Goal: Use online tool/utility: Utilize a website feature to perform a specific function

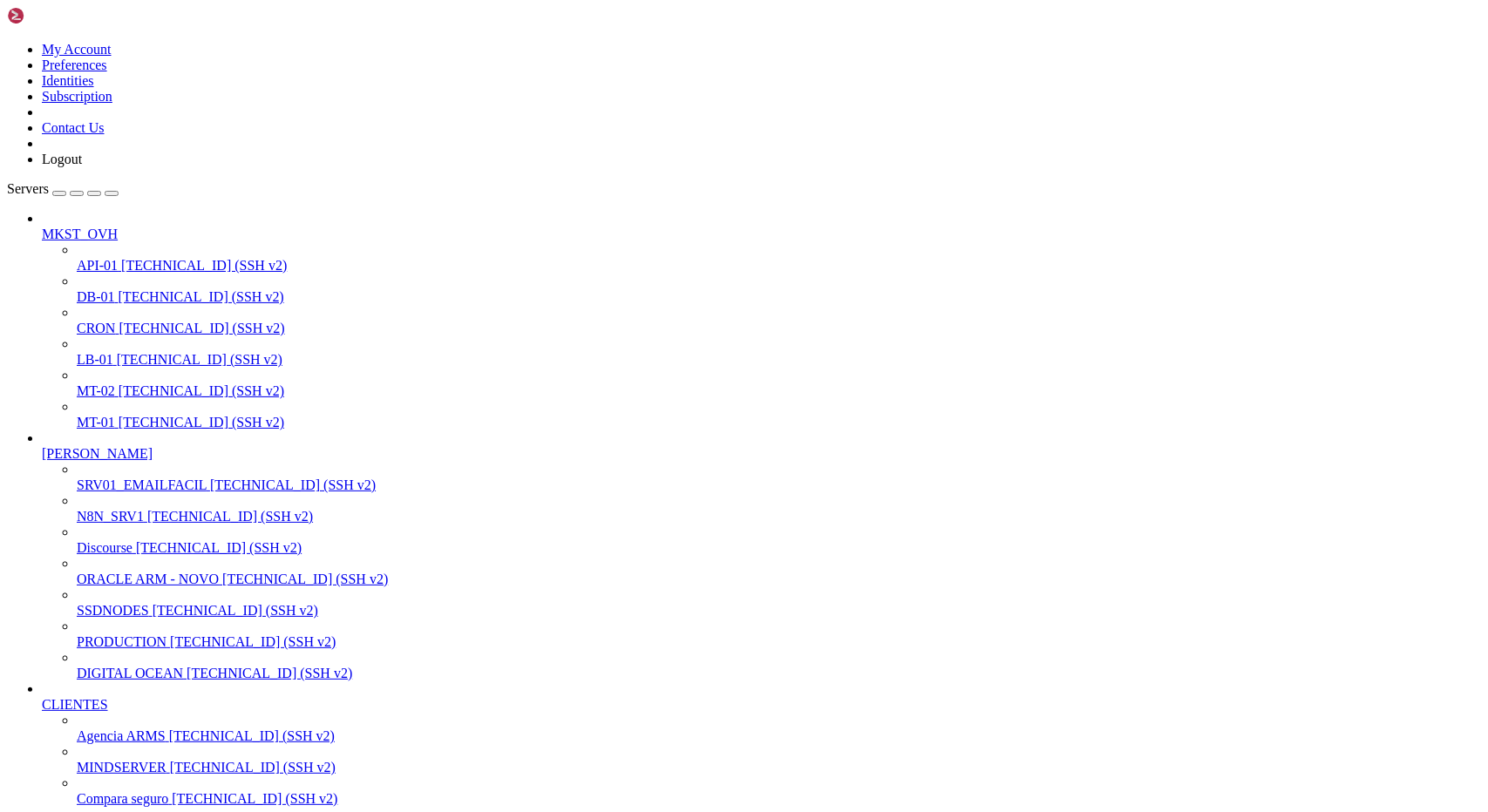
scroll to position [2739, 0]
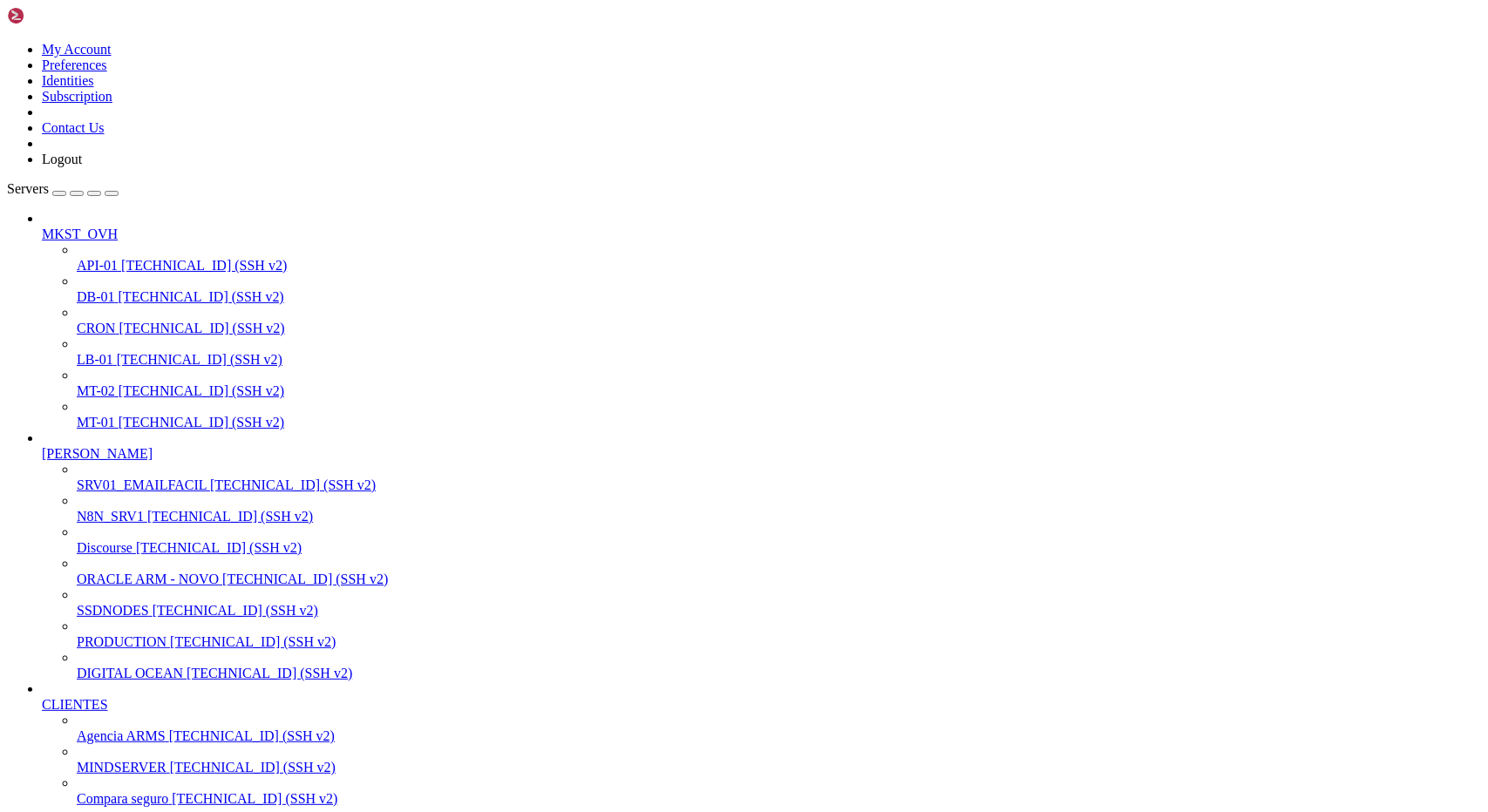
drag, startPoint x: 422, startPoint y: 2114, endPoint x: 573, endPoint y: 2120, distance: 151.1
drag, startPoint x: 418, startPoint y: 2116, endPoint x: 572, endPoint y: 2114, distance: 154.0
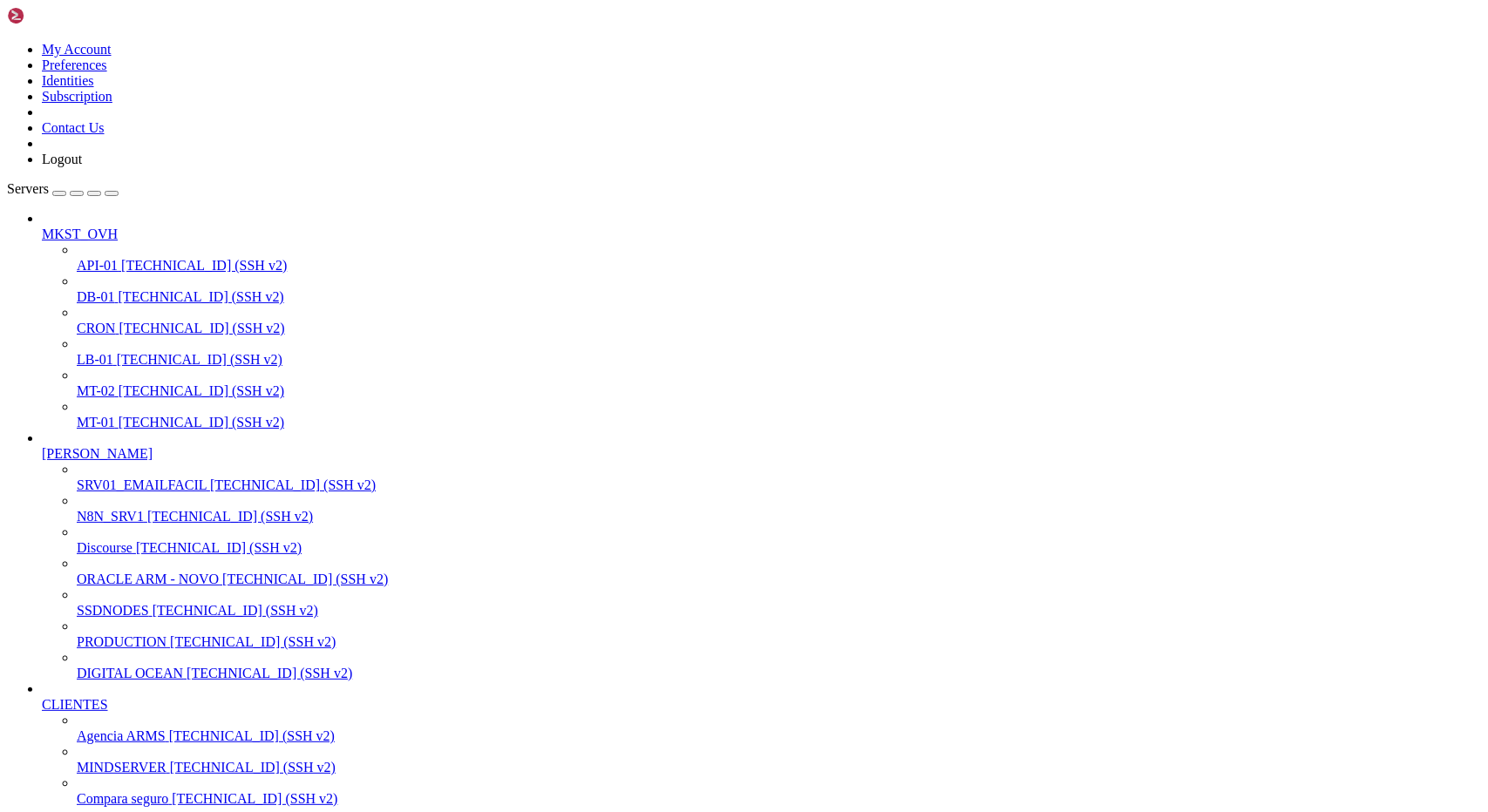
scroll to position [16, 4]
drag, startPoint x: 419, startPoint y: 2084, endPoint x: 583, endPoint y: 2091, distance: 164.1
drag, startPoint x: 420, startPoint y: 2102, endPoint x: 577, endPoint y: 2100, distance: 157.0
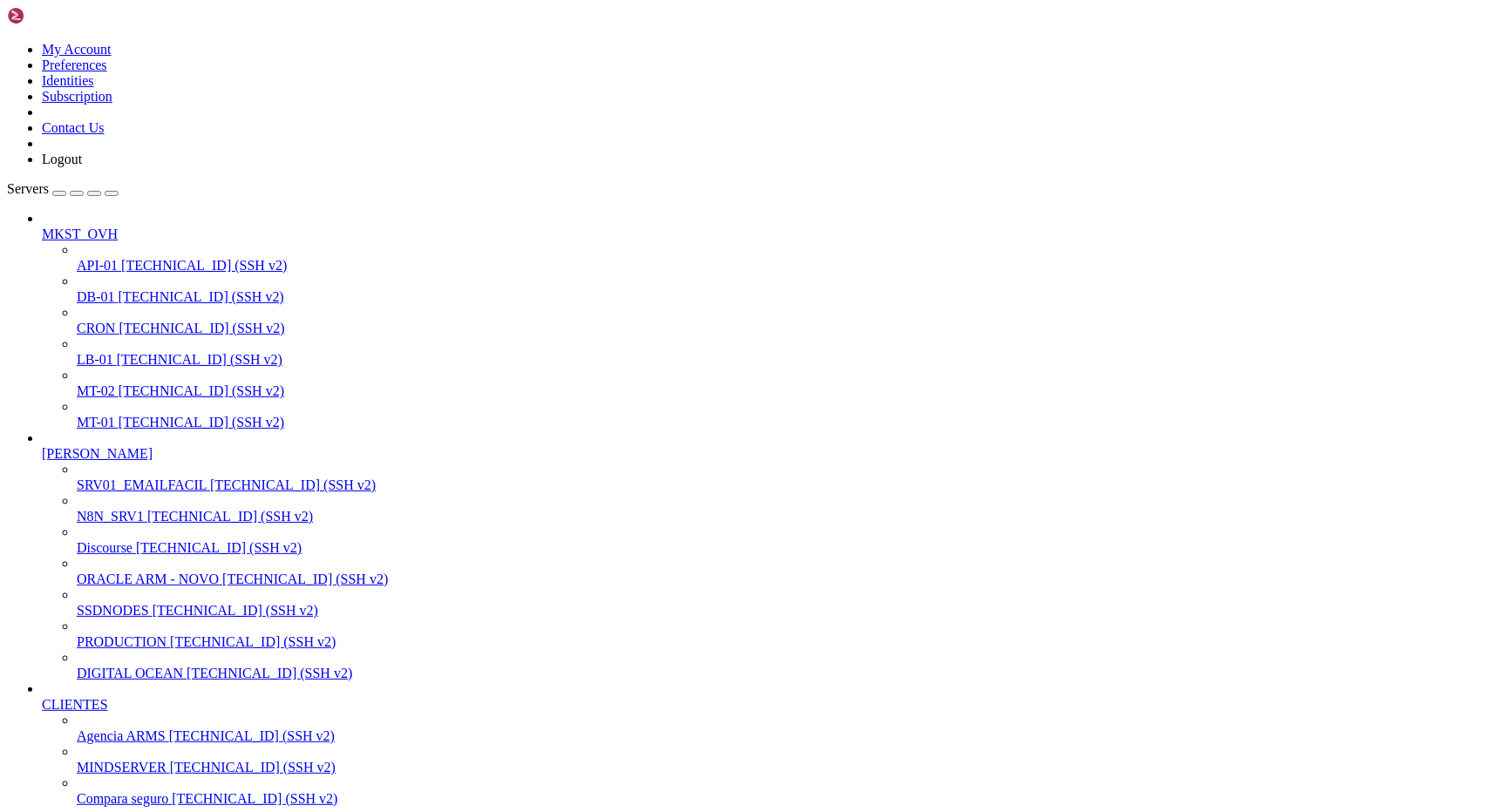
paste textarea "mautic_200_com_br"
type textarea "mautic_200_com_br"
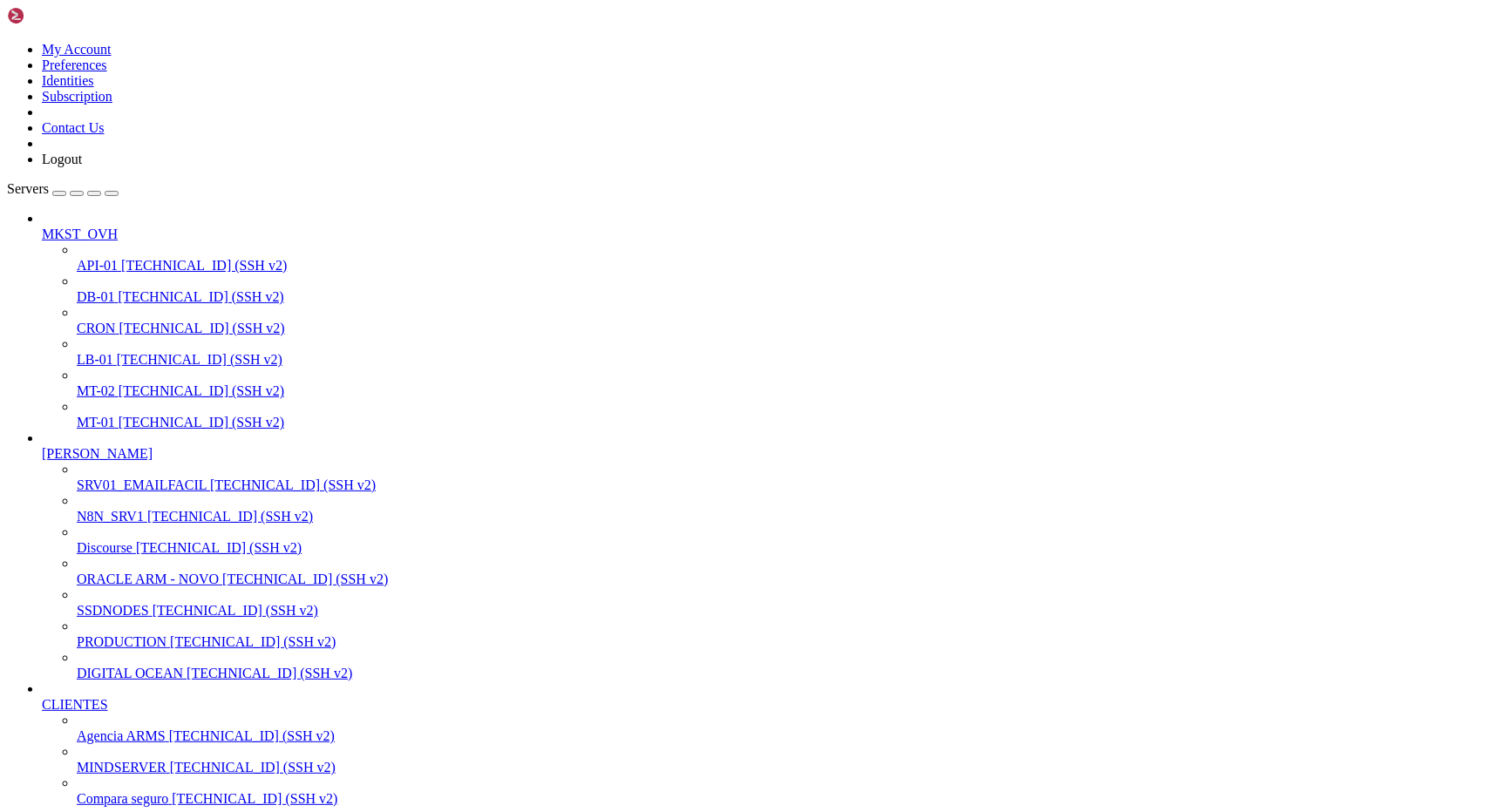
scroll to position [29440, 0]
drag, startPoint x: 723, startPoint y: 2506, endPoint x: 26, endPoint y: 2508, distance: 697.0
